Goal: Task Accomplishment & Management: Manage account settings

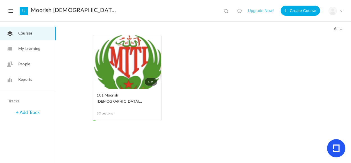
click at [340, 10] on span at bounding box center [340, 11] width 3 height 3
click at [307, 23] on link "My Profile" at bounding box center [315, 25] width 53 height 10
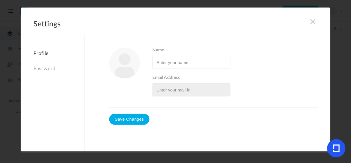
type input "Yssis El"
type input "[EMAIL_ADDRESS][DOMAIN_NAME]"
click at [48, 69] on link "Password" at bounding box center [58, 69] width 51 height 12
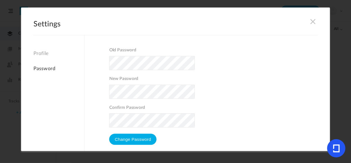
click at [313, 24] on span at bounding box center [313, 21] width 6 height 6
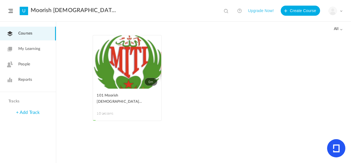
click at [11, 11] on span at bounding box center [10, 11] width 4 height 4
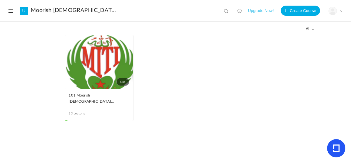
click at [341, 12] on span at bounding box center [340, 11] width 3 height 3
click at [326, 35] on link "University Settings" at bounding box center [315, 35] width 53 height 10
click at [341, 10] on span at bounding box center [340, 11] width 3 height 3
click at [306, 45] on link "Current Plan" at bounding box center [315, 45] width 53 height 10
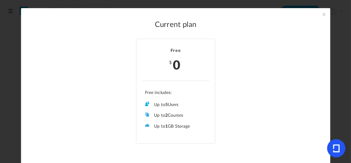
click at [323, 13] on span at bounding box center [324, 14] width 6 height 6
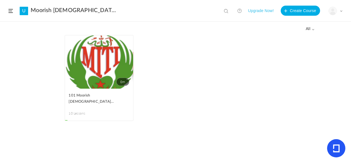
click at [313, 29] on span at bounding box center [313, 29] width 3 height 3
click at [340, 11] on span at bounding box center [340, 11] width 3 height 3
click at [305, 24] on link "My Profile" at bounding box center [315, 25] width 53 height 10
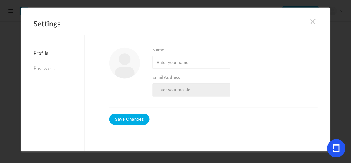
type input "Yssis El"
type input "[EMAIL_ADDRESS][DOMAIN_NAME]"
click at [313, 20] on span at bounding box center [313, 21] width 6 height 6
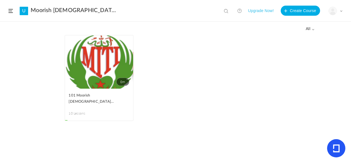
click at [0, 0] on span at bounding box center [0, 0] width 0 height 0
click at [0, 0] on link "Remove Progress" at bounding box center [0, 0] width 0 height 0
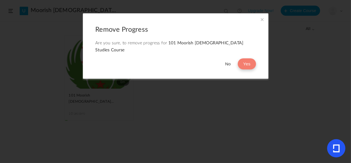
click at [248, 58] on button "Yes" at bounding box center [246, 63] width 18 height 11
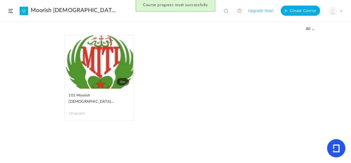
click at [11, 10] on div "Course progress reset successfully" at bounding box center [175, 6] width 351 height 12
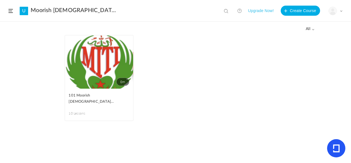
click at [60, 10] on link "Moorish [DEMOGRAPHIC_DATA] Theocratic Institute: MITI" at bounding box center [74, 10] width 86 height 7
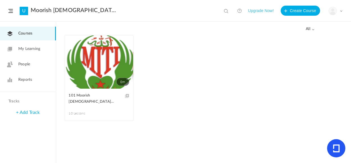
click at [70, 10] on link "Moorish [DEMOGRAPHIC_DATA] Theocratic Institute: MITI" at bounding box center [74, 10] width 86 height 7
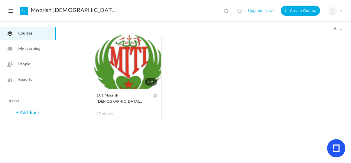
click at [25, 12] on link "U" at bounding box center [24, 11] width 8 height 8
click at [0, 0] on span at bounding box center [0, 0] width 0 height 0
click at [0, 0] on link "Delete" at bounding box center [0, 0] width 0 height 0
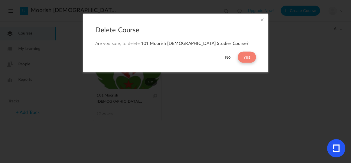
click at [243, 60] on button "Yes" at bounding box center [246, 57] width 18 height 11
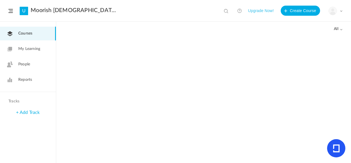
click at [20, 12] on link "U" at bounding box center [24, 11] width 8 height 8
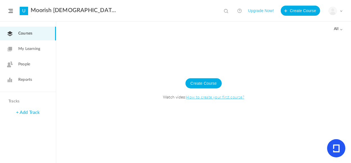
click at [97, 11] on link "Moorish [DEMOGRAPHIC_DATA] Theocratic Institute: MITI" at bounding box center [74, 10] width 86 height 7
click at [10, 12] on span at bounding box center [10, 11] width 4 height 4
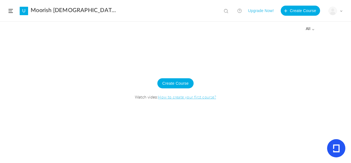
click at [37, 10] on link "Moorish [DEMOGRAPHIC_DATA] Theocratic Institute: MITI" at bounding box center [74, 10] width 86 height 7
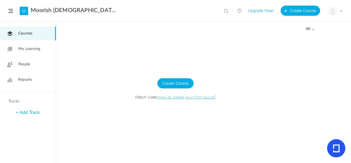
click at [342, 10] on header "U Moorish [DEMOGRAPHIC_DATA] Theocratic Institute: MITI View all No results Upg…" at bounding box center [175, 11] width 351 height 22
click at [340, 11] on span at bounding box center [340, 11] width 3 height 3
click at [311, 37] on link "University Settings" at bounding box center [315, 35] width 53 height 10
click at [337, 11] on div "My Profile University Settings Current Plan Logout" at bounding box center [335, 11] width 14 height 8
click at [312, 46] on link "Current Plan" at bounding box center [315, 45] width 53 height 10
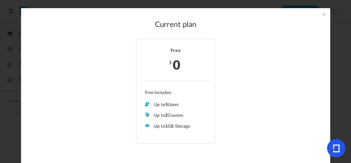
click at [322, 16] on span at bounding box center [324, 14] width 6 height 6
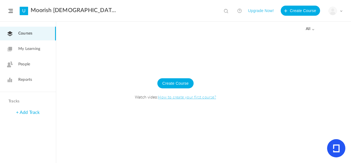
click at [86, 8] on link "Moorish Islamic Theocratic Institute: MITI" at bounding box center [74, 10] width 86 height 7
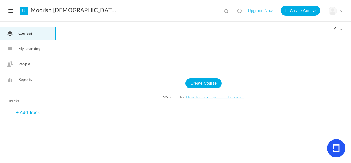
click at [12, 11] on span at bounding box center [10, 11] width 4 height 4
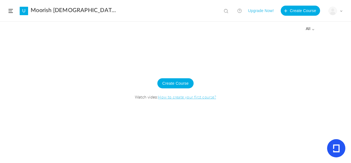
click at [332, 11] on img at bounding box center [333, 11] width 8 height 8
click at [300, 24] on link "My Profile" at bounding box center [315, 25] width 53 height 10
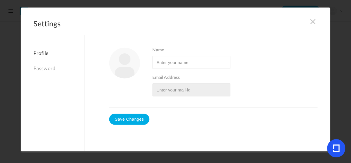
type input "Yssis El"
type input "yssisel@yahoo.com"
click at [316, 20] on h2 "Settings" at bounding box center [175, 27] width 284 height 15
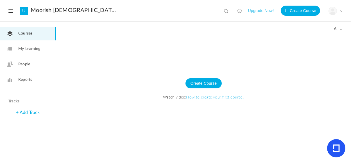
click at [341, 12] on span at bounding box center [340, 11] width 3 height 3
click at [303, 22] on link "My Profile" at bounding box center [315, 25] width 53 height 10
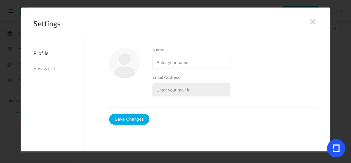
type input "Yssis El"
type input "yssisel@yahoo.com"
click at [313, 22] on span at bounding box center [313, 21] width 6 height 6
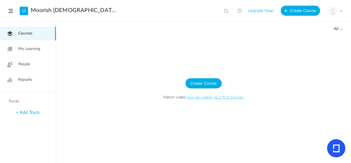
click at [12, 13] on header "U Moorish Islamic Theocratic Institute: MITI View all No results Upgrade Now! C…" at bounding box center [175, 11] width 351 height 22
click at [12, 10] on span at bounding box center [10, 11] width 4 height 4
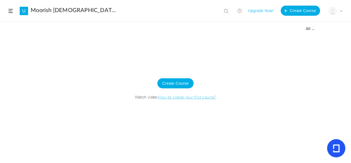
click at [79, 6] on header "U Moorish Islamic Theocratic Institute: MITI View all No results Upgrade Now! C…" at bounding box center [175, 11] width 351 height 22
click at [79, 8] on link "Moorish Islamic Theocratic Institute: MITI" at bounding box center [74, 10] width 86 height 7
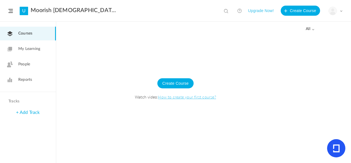
click at [264, 12] on button "Upgrade Now!" at bounding box center [261, 11] width 26 height 10
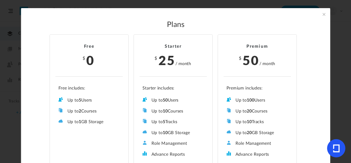
click at [322, 14] on span at bounding box center [324, 14] width 6 height 6
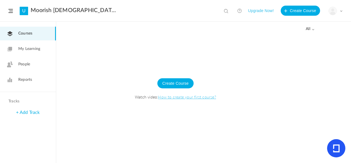
click at [343, 11] on header "U Moorish Islamic Theocratic Institute: MITI View all No results Upgrade Now! C…" at bounding box center [175, 11] width 351 height 22
click at [341, 11] on span at bounding box center [340, 11] width 3 height 3
click at [308, 58] on link "Logout" at bounding box center [315, 56] width 53 height 10
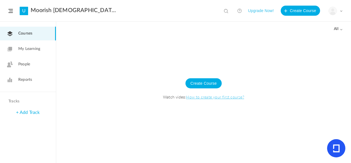
click at [95, 8] on link "Moorish [DEMOGRAPHIC_DATA] Theocratic Institute: MITI" at bounding box center [74, 10] width 86 height 7
click at [67, 9] on link "Moorish [DEMOGRAPHIC_DATA] Theocratic Institute: MITI" at bounding box center [74, 10] width 86 height 7
click at [27, 11] on link "U" at bounding box center [24, 11] width 8 height 8
click at [11, 12] on span at bounding box center [10, 11] width 4 height 4
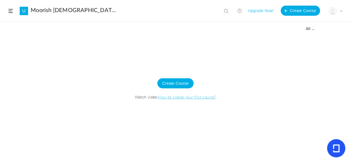
click at [10, 12] on span at bounding box center [10, 11] width 4 height 4
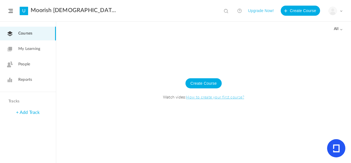
click at [19, 35] on span "Courses" at bounding box center [25, 34] width 14 height 6
click at [342, 11] on span at bounding box center [340, 11] width 3 height 3
click at [302, 26] on link "My Profile" at bounding box center [315, 25] width 53 height 10
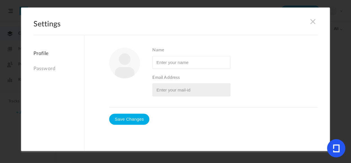
type input "Yssis El"
type input "[EMAIL_ADDRESS][DOMAIN_NAME]"
click at [45, 54] on link "Profile" at bounding box center [58, 55] width 51 height 9
type input "Yssis El"
type input "[EMAIL_ADDRESS][DOMAIN_NAME]"
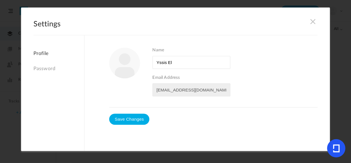
click at [43, 70] on link "Password" at bounding box center [58, 69] width 51 height 12
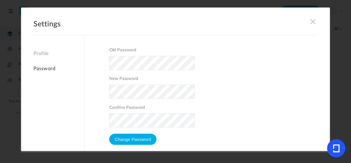
click at [313, 20] on span at bounding box center [313, 21] width 6 height 6
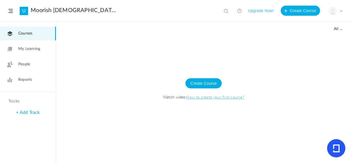
click at [227, 11] on span at bounding box center [227, 12] width 6 height 6
type input "delete account"
click at [341, 12] on span at bounding box center [340, 11] width 3 height 3
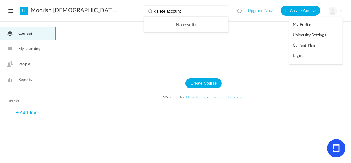
click at [321, 34] on link "University Settings" at bounding box center [315, 35] width 53 height 10
click at [36, 35] on link "Courses" at bounding box center [28, 34] width 56 height 14
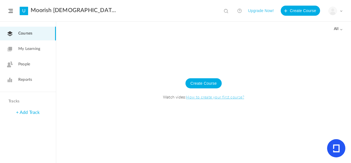
click at [26, 13] on link "U" at bounding box center [24, 11] width 8 height 8
click at [12, 12] on span at bounding box center [10, 11] width 4 height 4
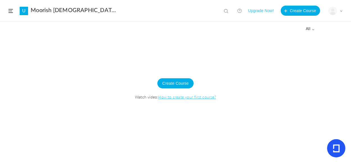
click at [12, 12] on span at bounding box center [10, 11] width 4 height 4
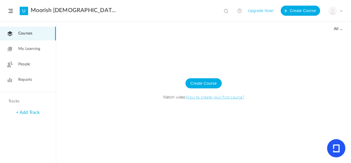
click at [24, 83] on link "Reports" at bounding box center [28, 80] width 56 height 14
click at [339, 9] on div "My Profile University Settings Current Plan Logout" at bounding box center [335, 11] width 14 height 8
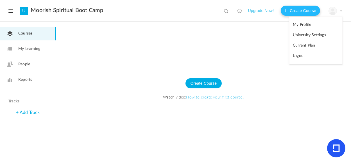
click at [298, 11] on button "Create Course" at bounding box center [299, 11] width 39 height 10
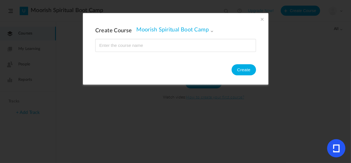
click at [261, 20] on span at bounding box center [262, 19] width 6 height 6
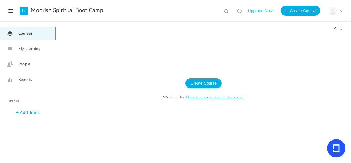
click at [261, 13] on button "Upgrade Now!" at bounding box center [261, 11] width 26 height 10
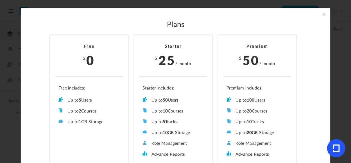
click at [323, 11] on span at bounding box center [324, 14] width 6 height 6
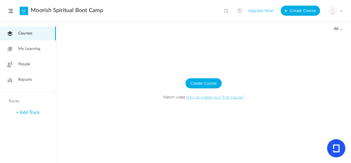
click at [337, 11] on div "My Profile University Settings Current Plan Logout" at bounding box center [335, 11] width 14 height 8
click at [303, 45] on link "Current Plan" at bounding box center [315, 45] width 53 height 10
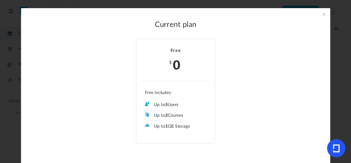
click at [324, 15] on span at bounding box center [324, 14] width 6 height 6
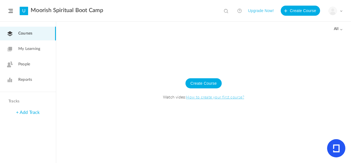
click at [269, 12] on button "Upgrade Now!" at bounding box center [261, 11] width 26 height 10
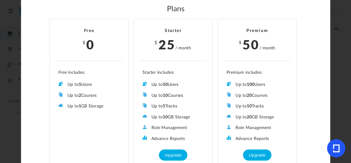
scroll to position [16, 0]
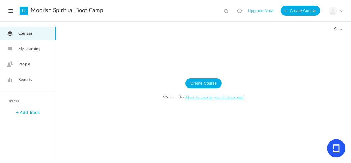
click at [339, 11] on span at bounding box center [340, 11] width 3 height 3
click at [302, 56] on link "Logout" at bounding box center [315, 56] width 53 height 10
